Goal: Task Accomplishment & Management: Manage account settings

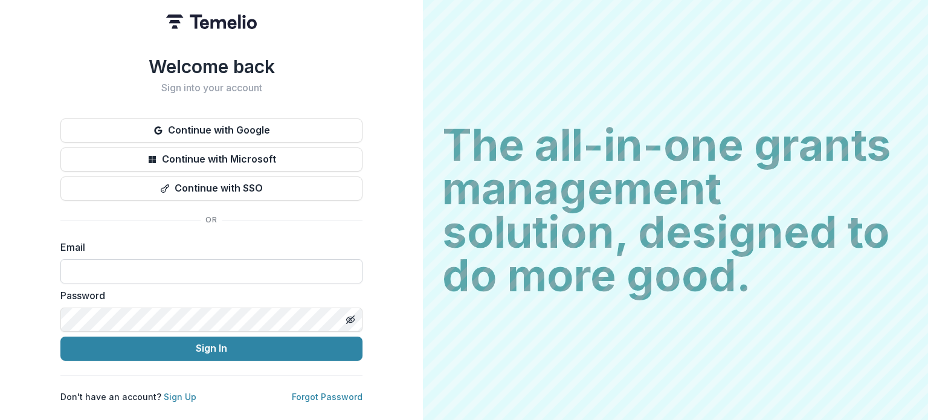
click at [134, 273] on input at bounding box center [211, 271] width 302 height 24
type input "**********"
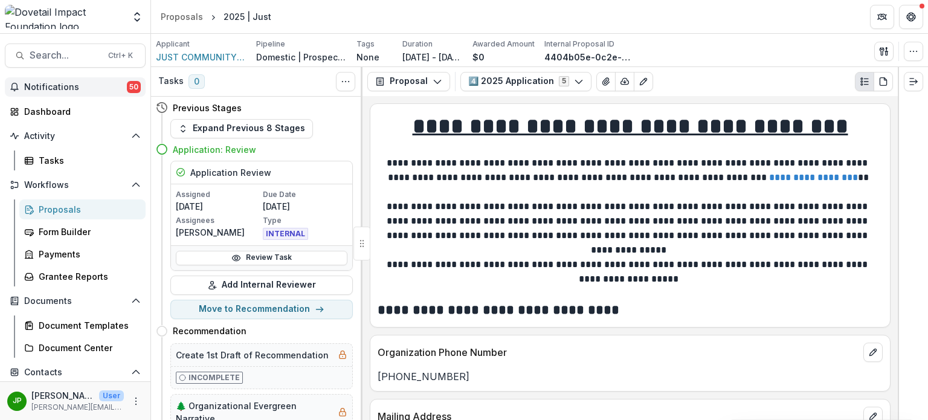
click at [63, 91] on span "Notifications" at bounding box center [75, 87] width 103 height 10
click at [65, 163] on div "Tasks" at bounding box center [87, 160] width 97 height 13
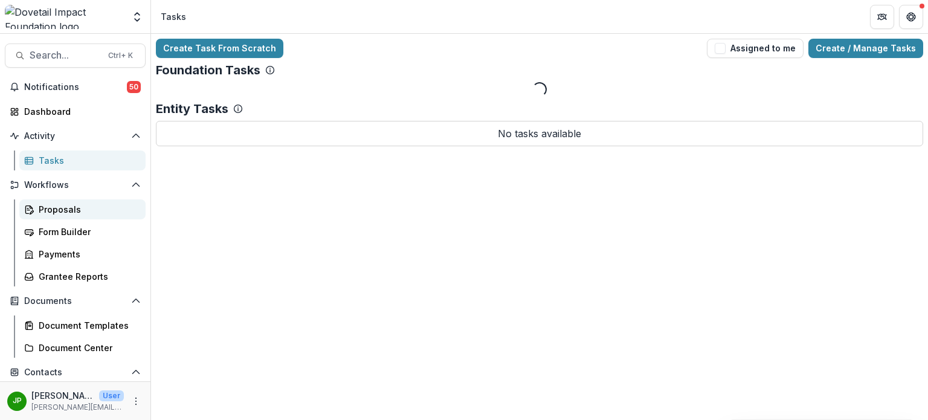
click at [72, 209] on div "Proposals" at bounding box center [87, 209] width 97 height 13
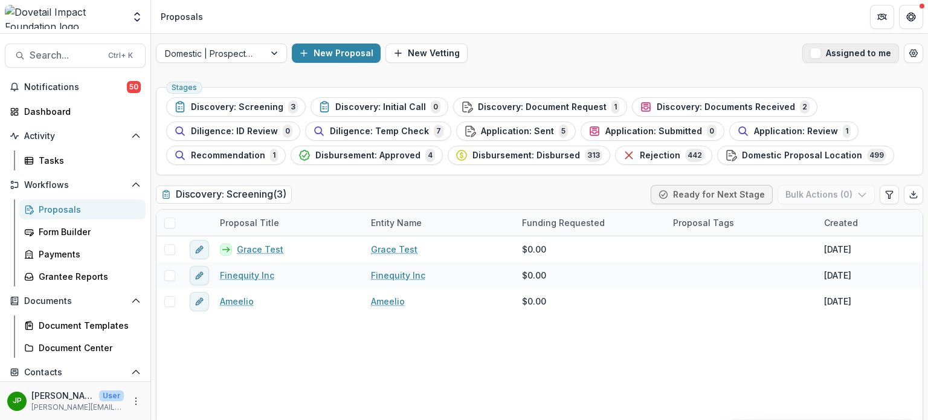
click at [841, 60] on button "Assigned to me" at bounding box center [850, 53] width 97 height 19
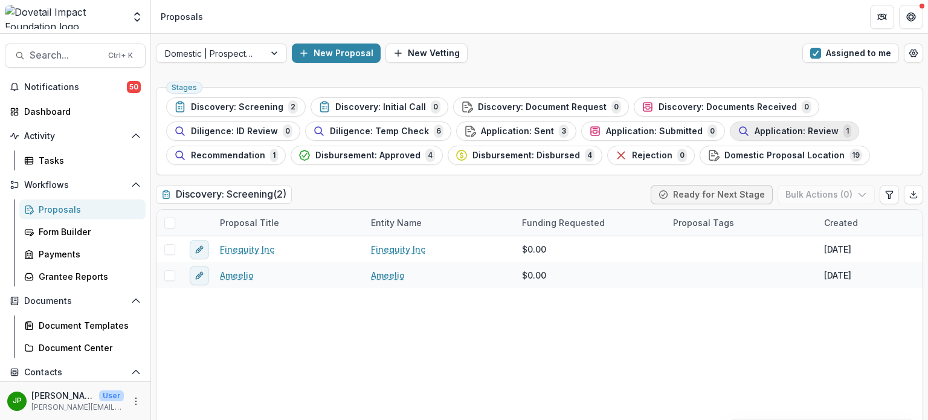
click at [773, 130] on span "Application: Review" at bounding box center [797, 131] width 84 height 10
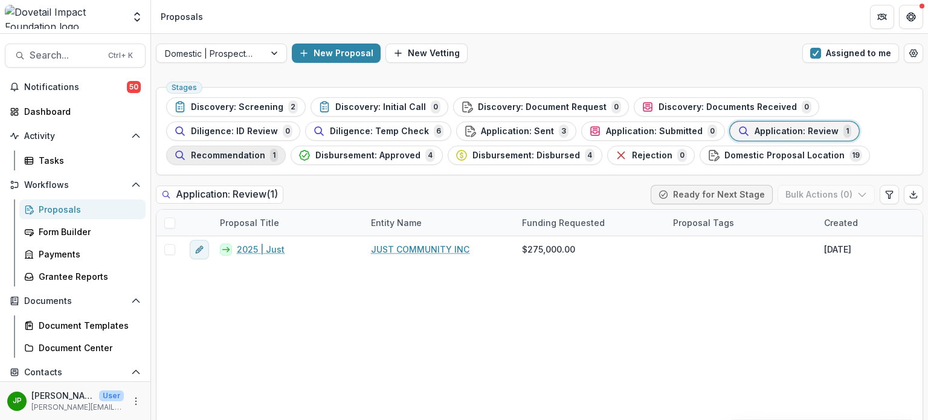
click at [250, 153] on span "Recommendation" at bounding box center [228, 155] width 74 height 10
